Goal: Download file/media

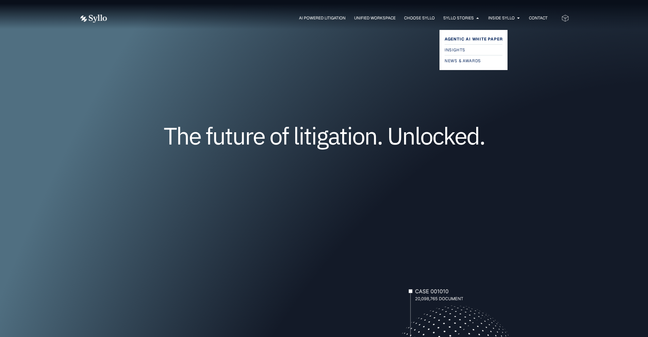
click at [460, 38] on span "Agentic AI White Paper" at bounding box center [474, 39] width 58 height 8
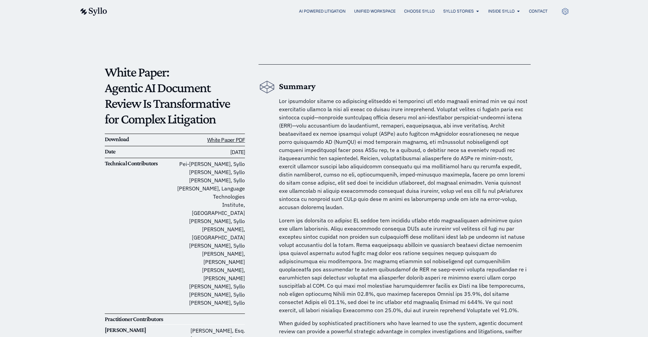
scroll to position [34, 0]
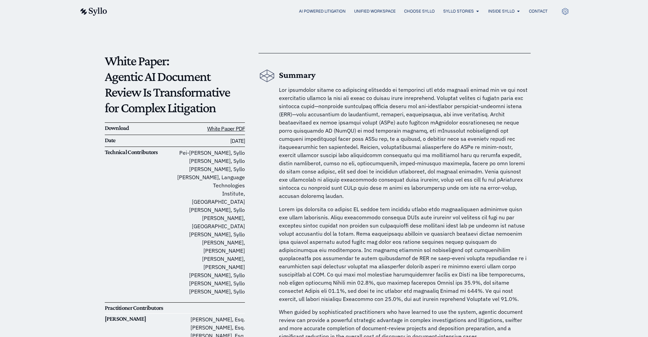
click at [100, 13] on img at bounding box center [93, 11] width 28 height 8
